Goal: Find specific page/section: Find specific page/section

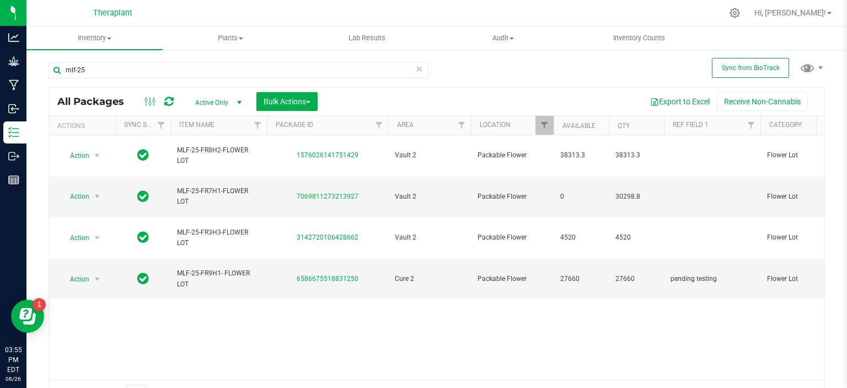
click at [415, 74] on icon at bounding box center [419, 68] width 8 height 13
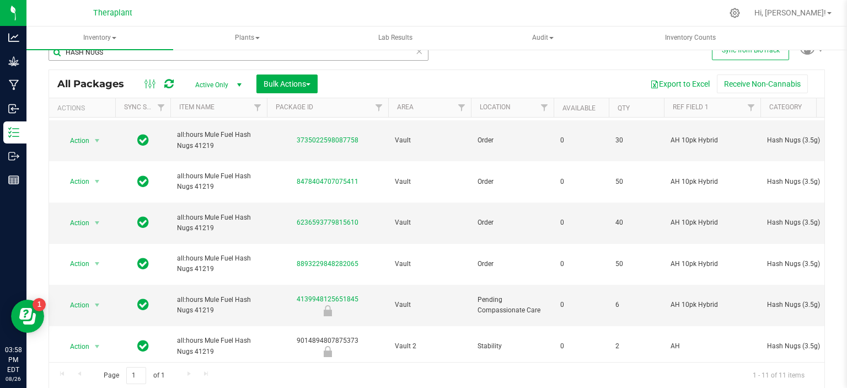
click at [110, 52] on input "HASH NUGS" at bounding box center [239, 52] width 380 height 17
type input "hash nugs"
